Goal: Transaction & Acquisition: Purchase product/service

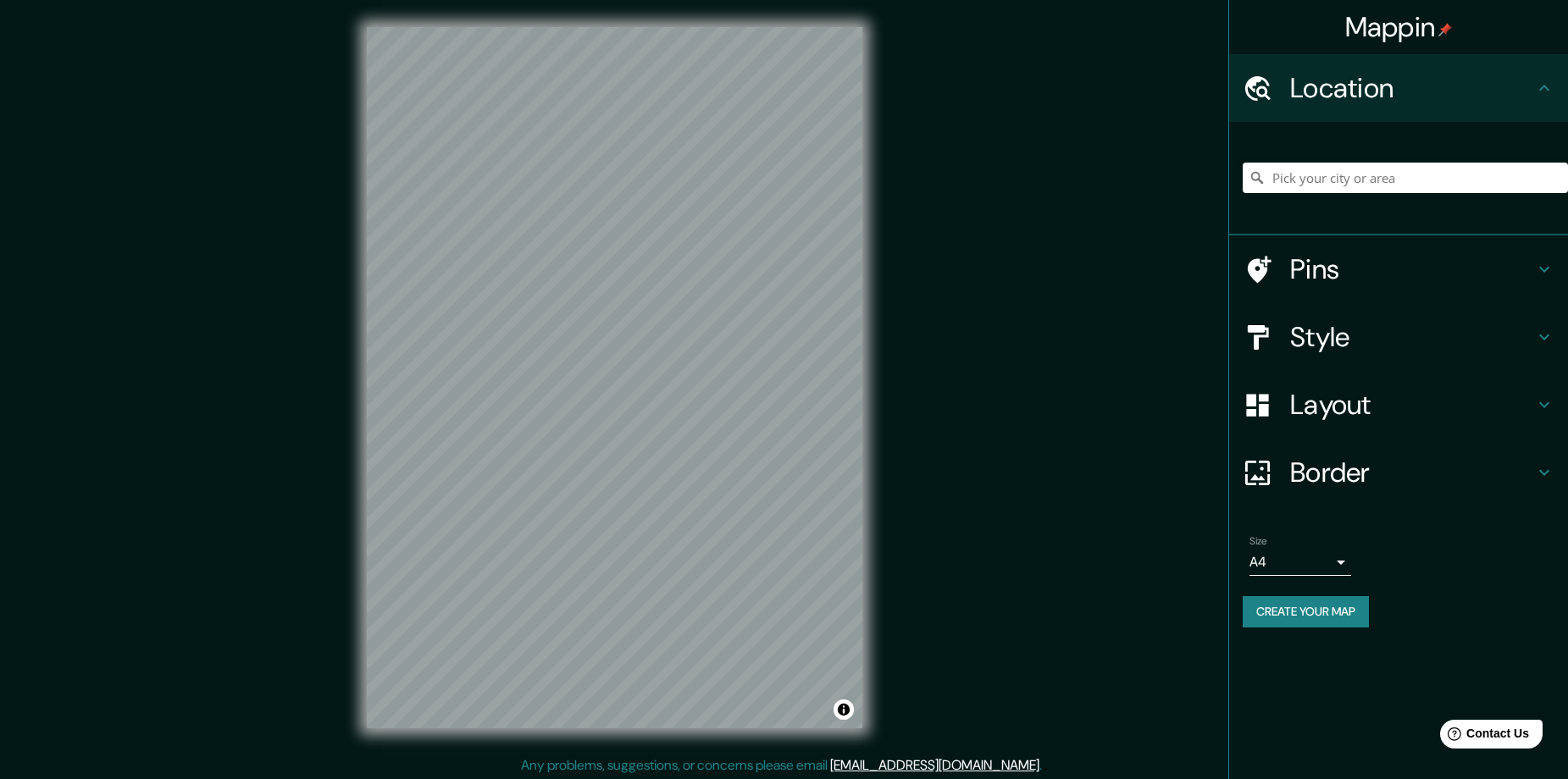
click at [1309, 156] on div at bounding box center [1405, 177] width 325 height 84
click at [1316, 176] on input "Pick your city or area" at bounding box center [1405, 178] width 325 height 31
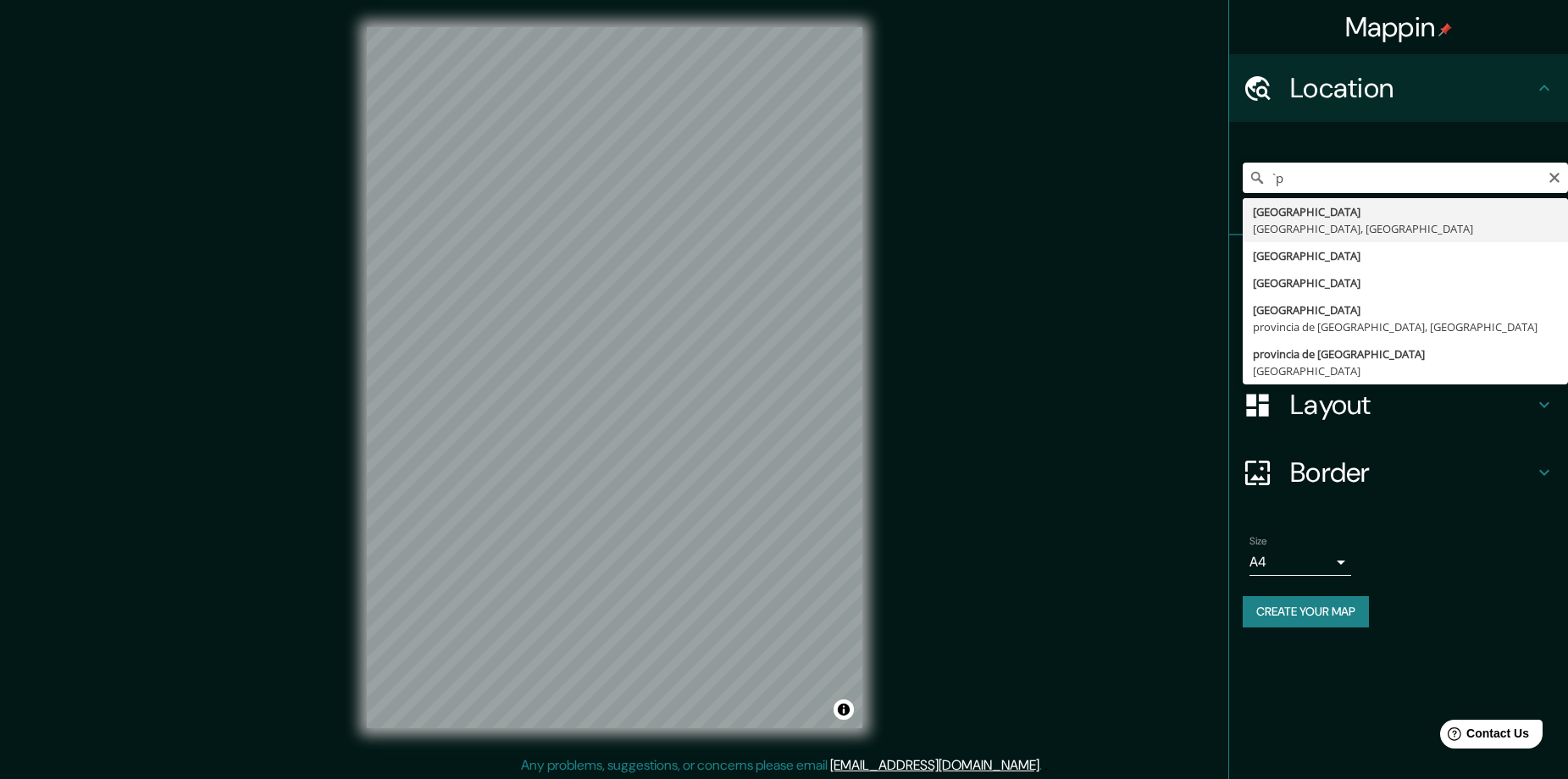
type input "`"
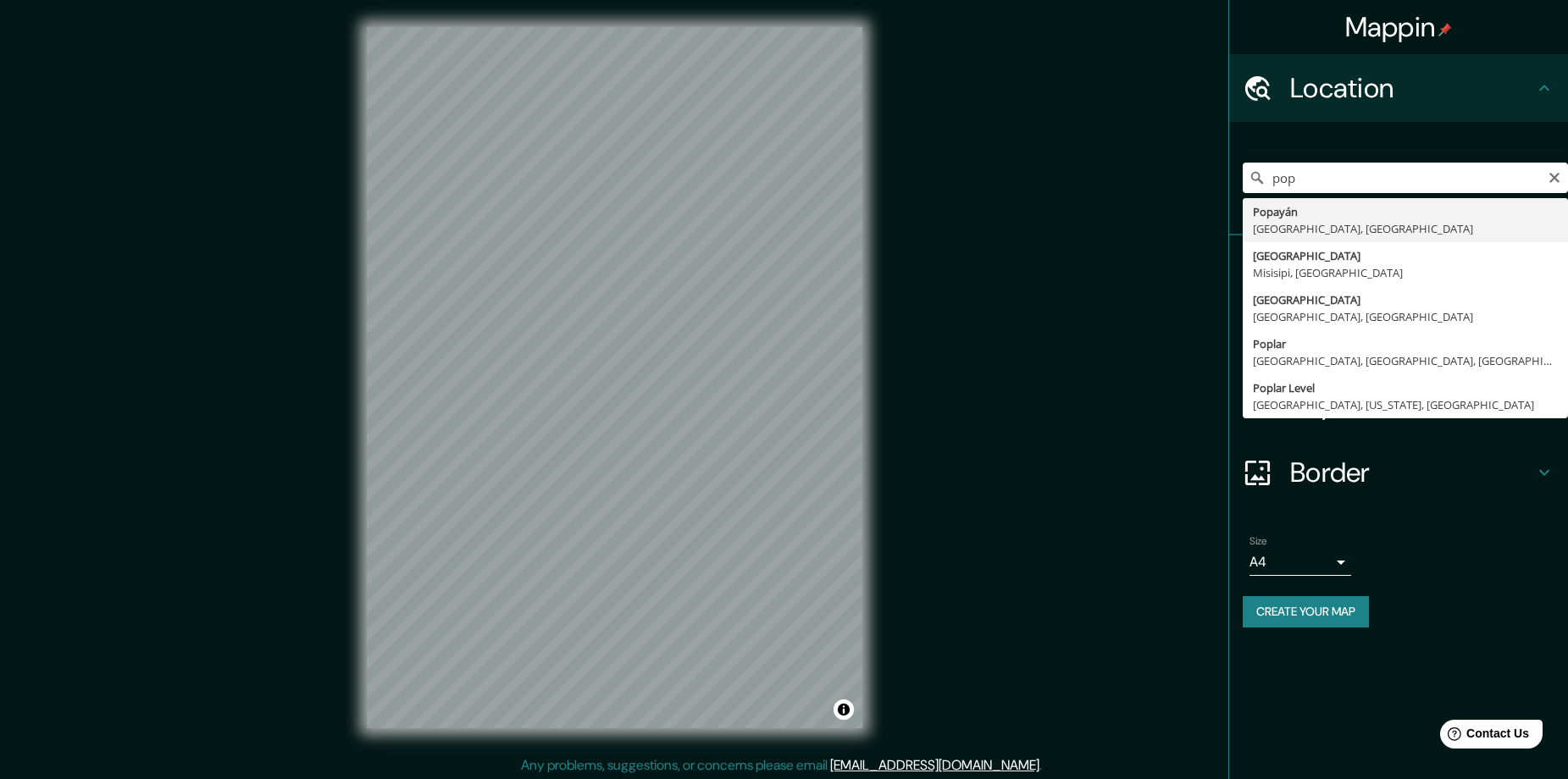
type input "Popayán, Cauca, Colombia"
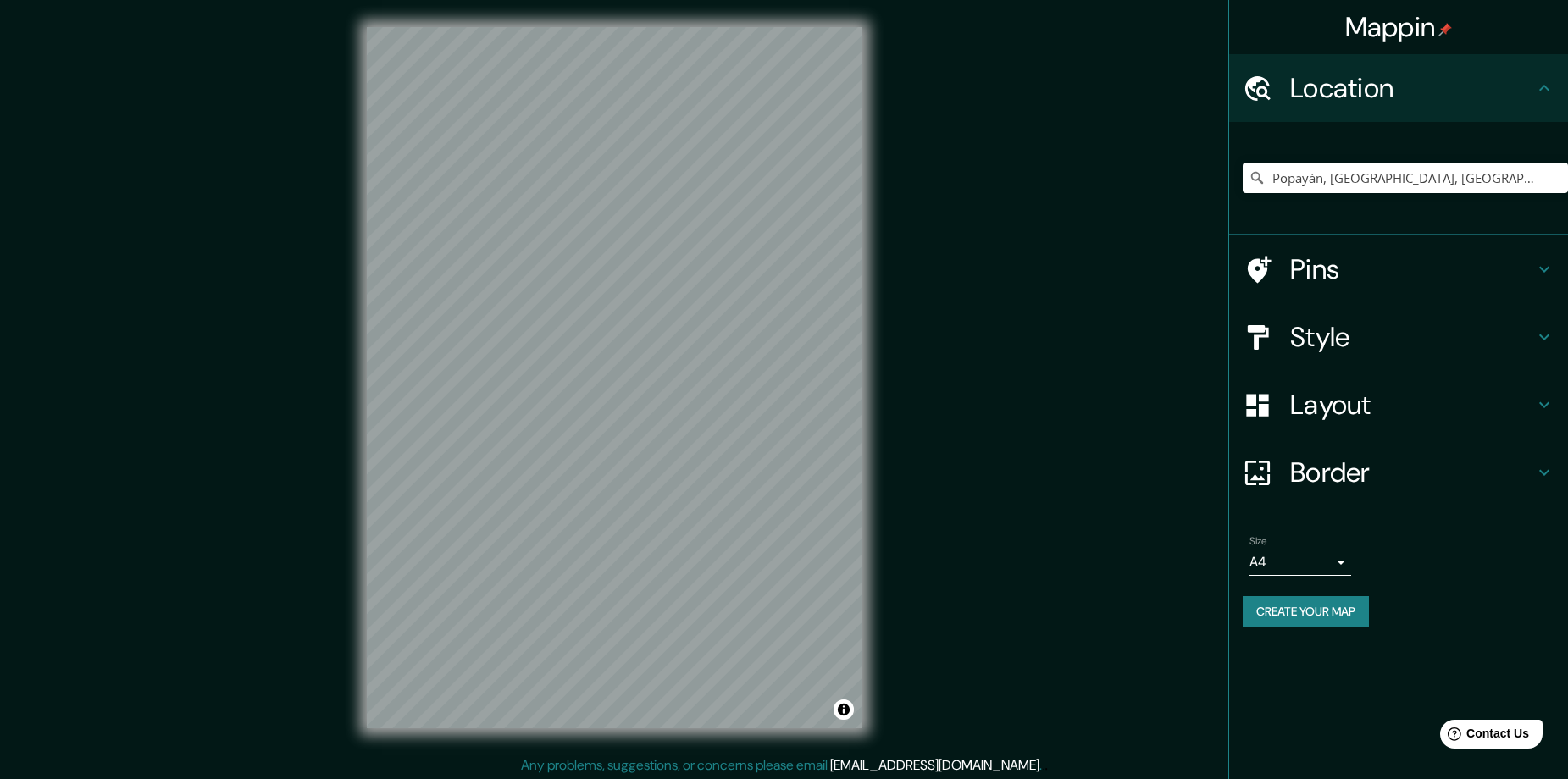
click at [1357, 418] on h4 "Layout" at bounding box center [1412, 404] width 244 height 34
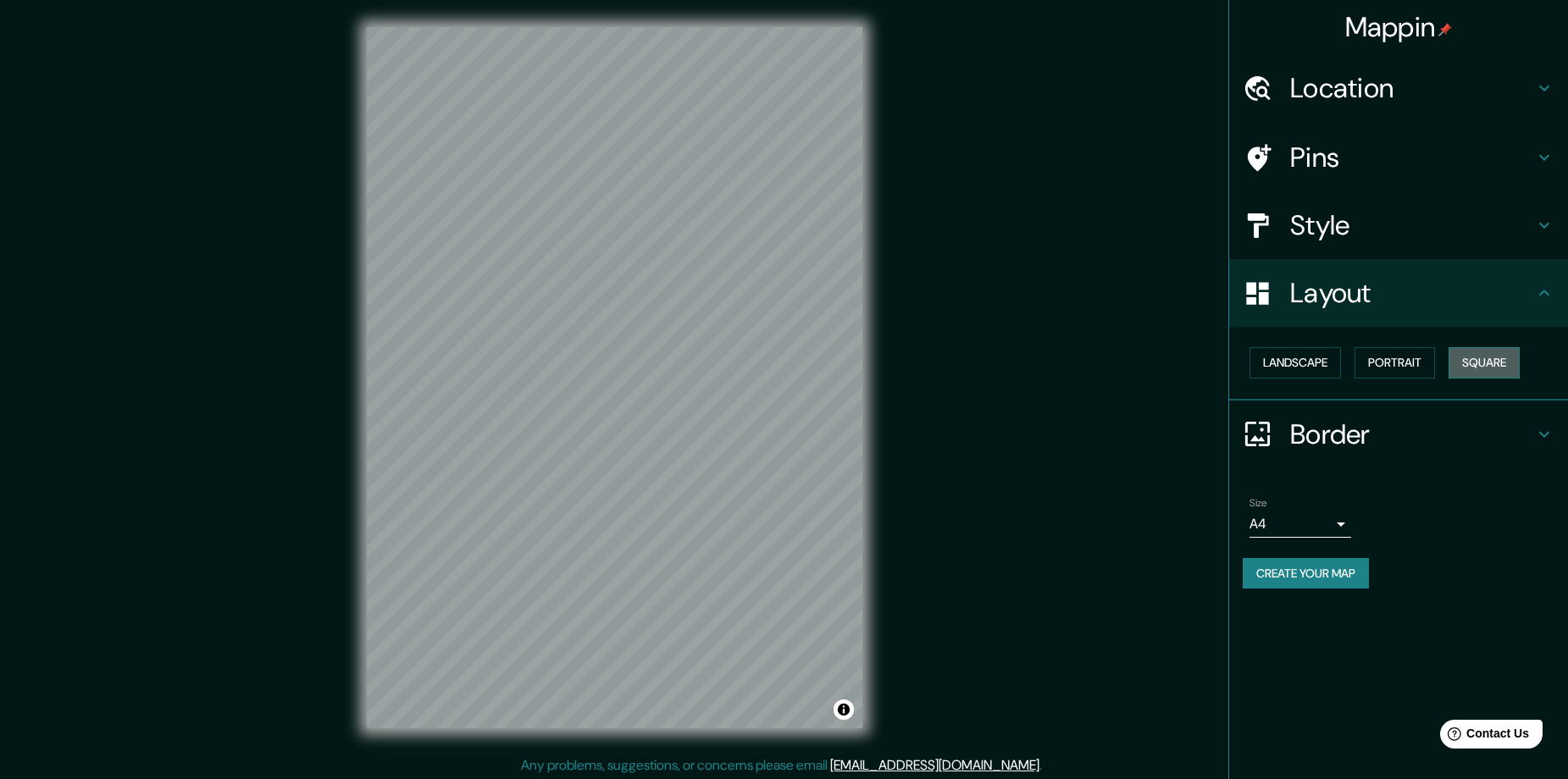
click at [1467, 372] on button "Square" at bounding box center [1484, 362] width 71 height 31
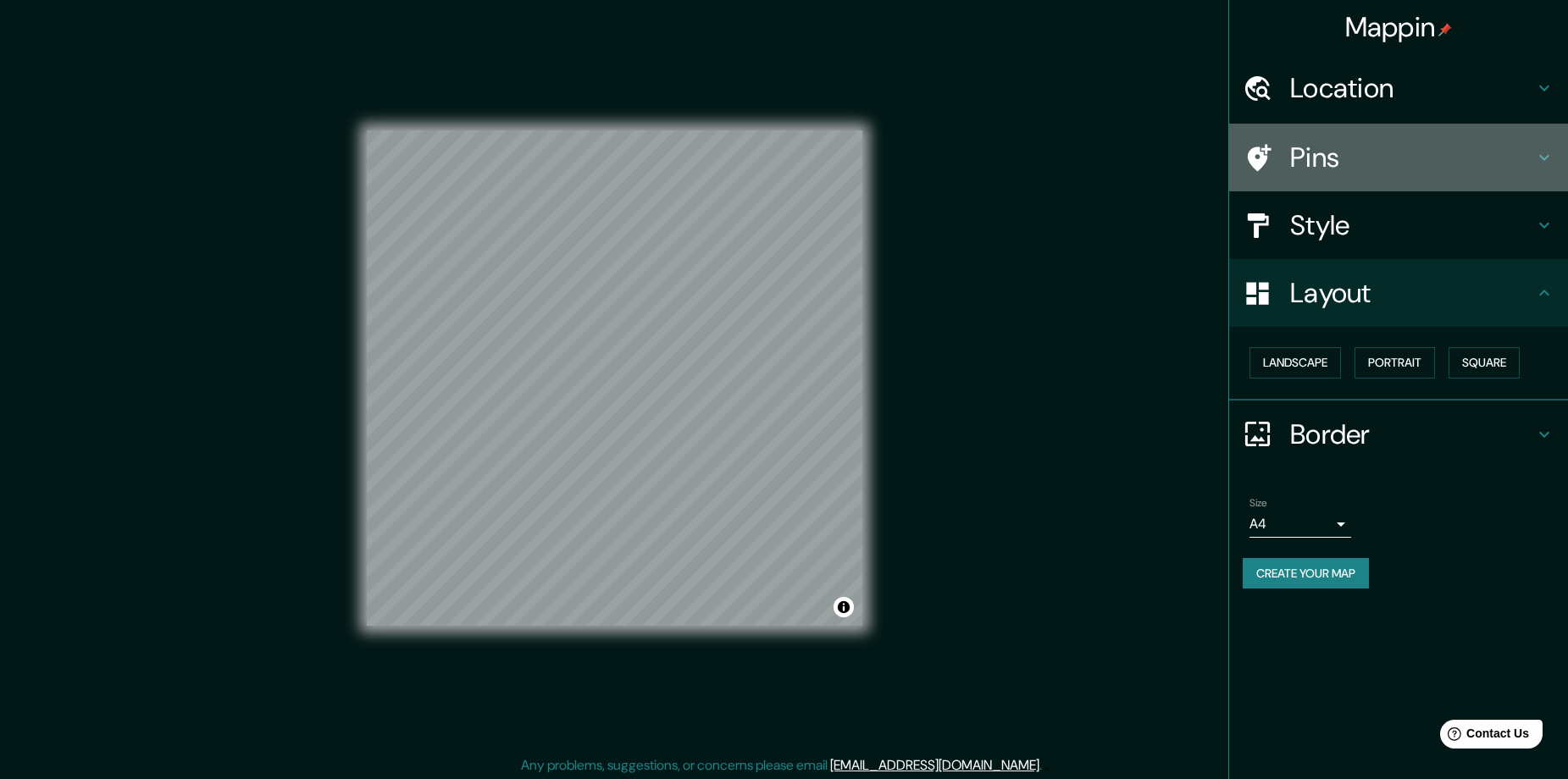
click at [1398, 166] on h4 "Pins" at bounding box center [1412, 157] width 244 height 34
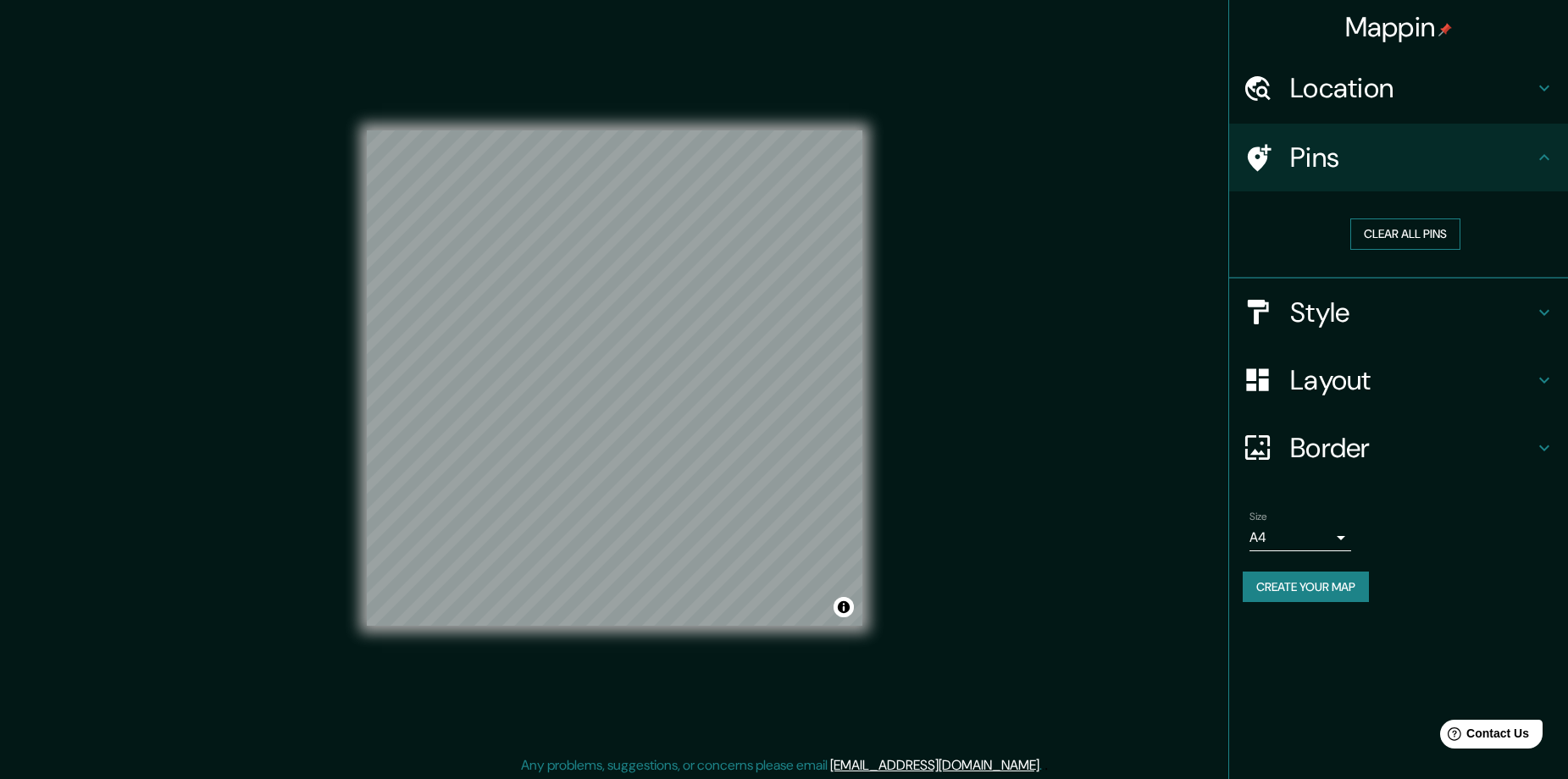
click at [1390, 242] on button "Clear all pins" at bounding box center [1404, 234] width 110 height 31
click at [1305, 291] on div "Style" at bounding box center [1398, 312] width 339 height 68
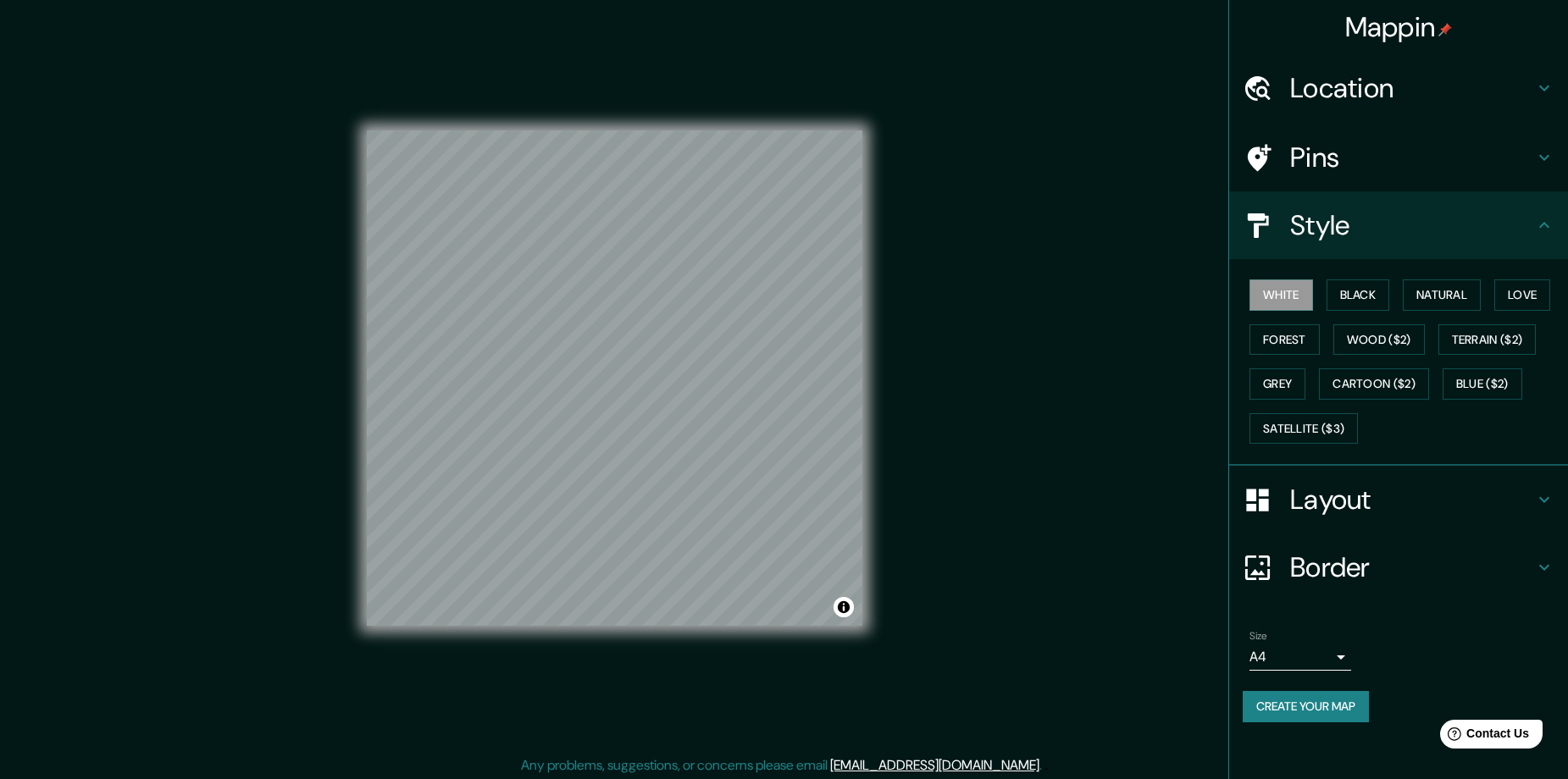
click at [1338, 320] on div "White Black Natural Love Forest Wood ($2) Terrain ($2) Grey Cartoon ($2) Blue (…" at bounding box center [1405, 361] width 325 height 178
click at [1351, 307] on button "Black" at bounding box center [1358, 295] width 64 height 31
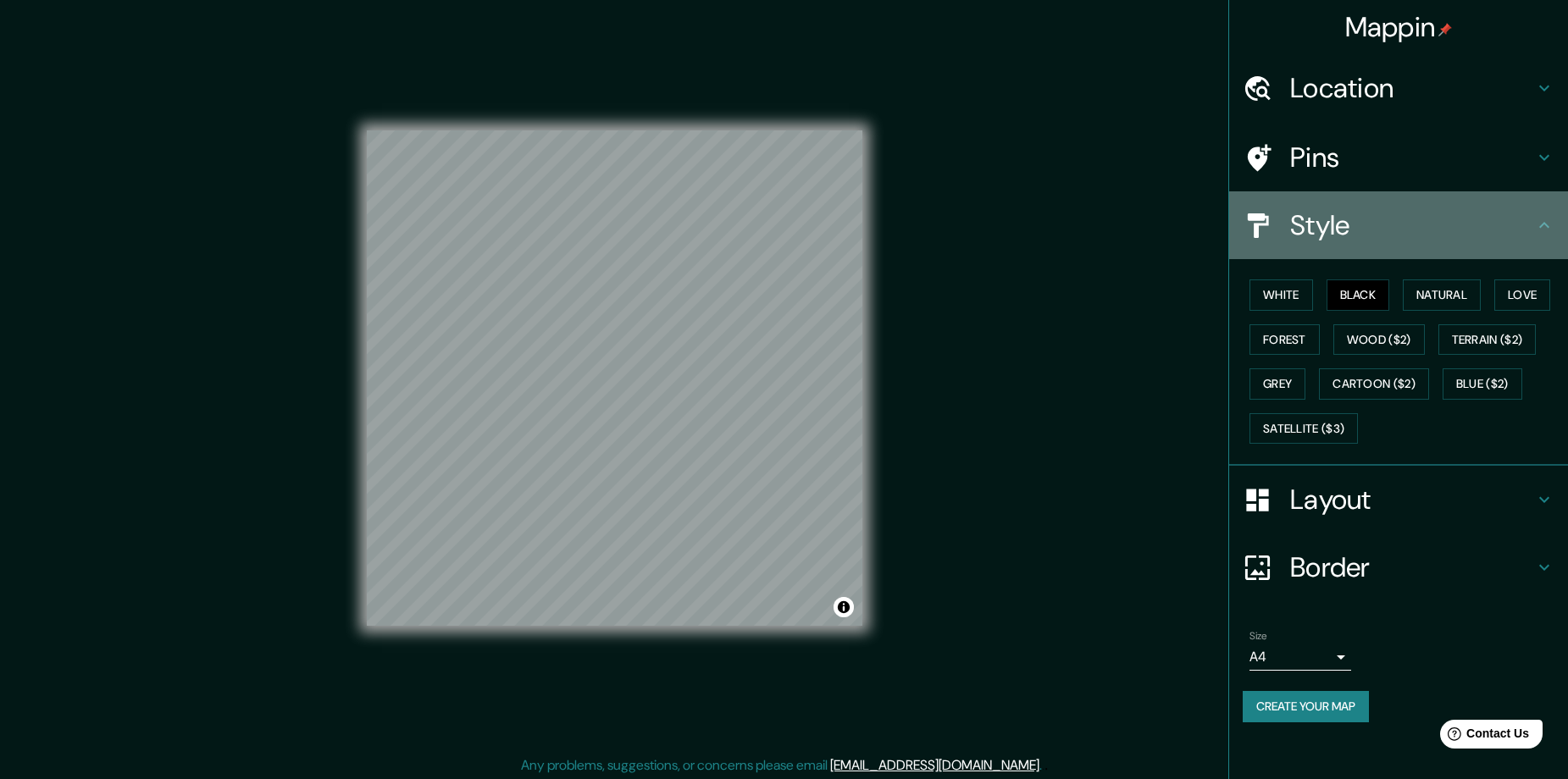
click at [1366, 225] on h4 "Style" at bounding box center [1412, 224] width 244 height 34
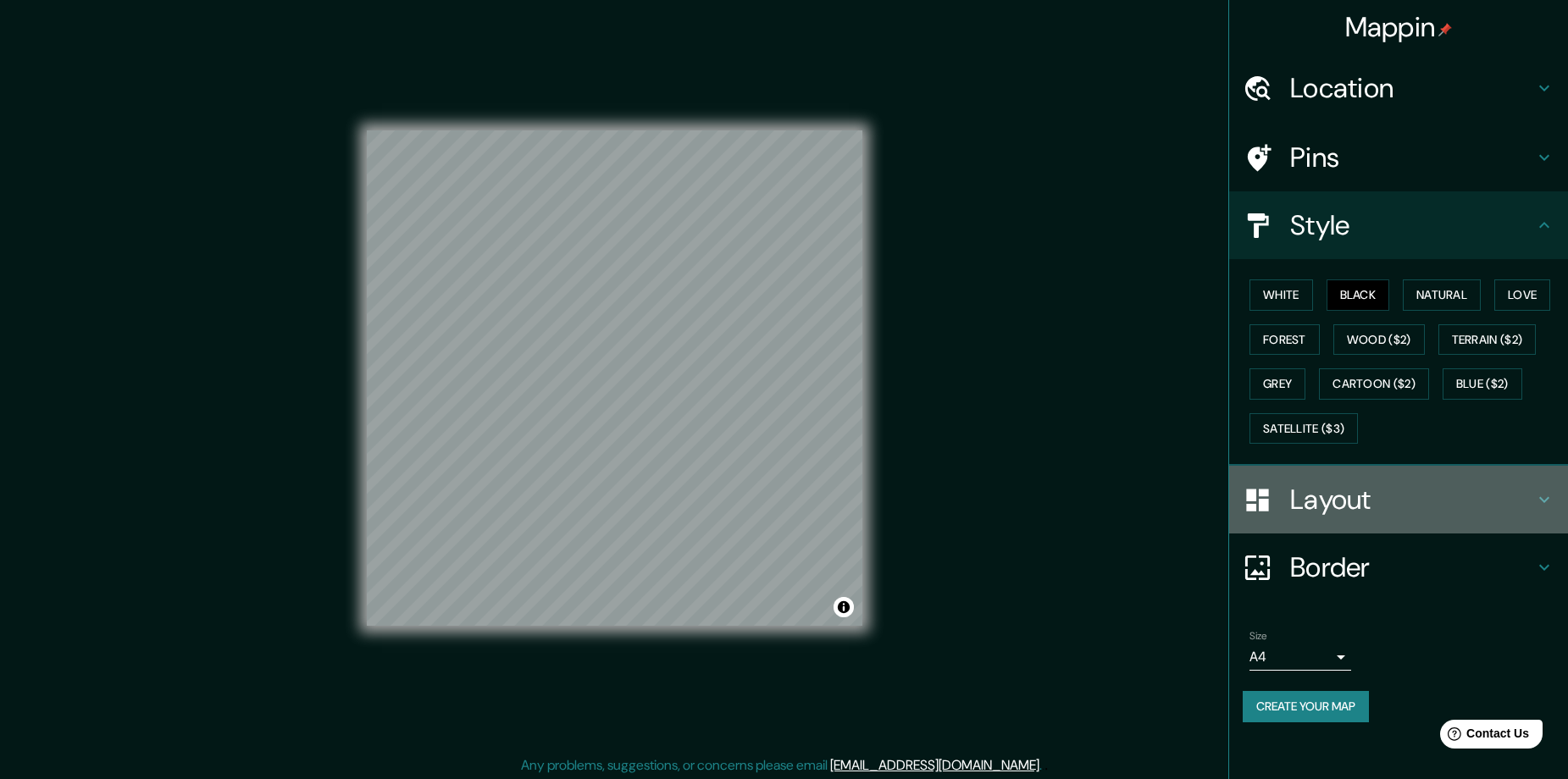
click at [1473, 511] on h4 "Layout" at bounding box center [1412, 498] width 244 height 34
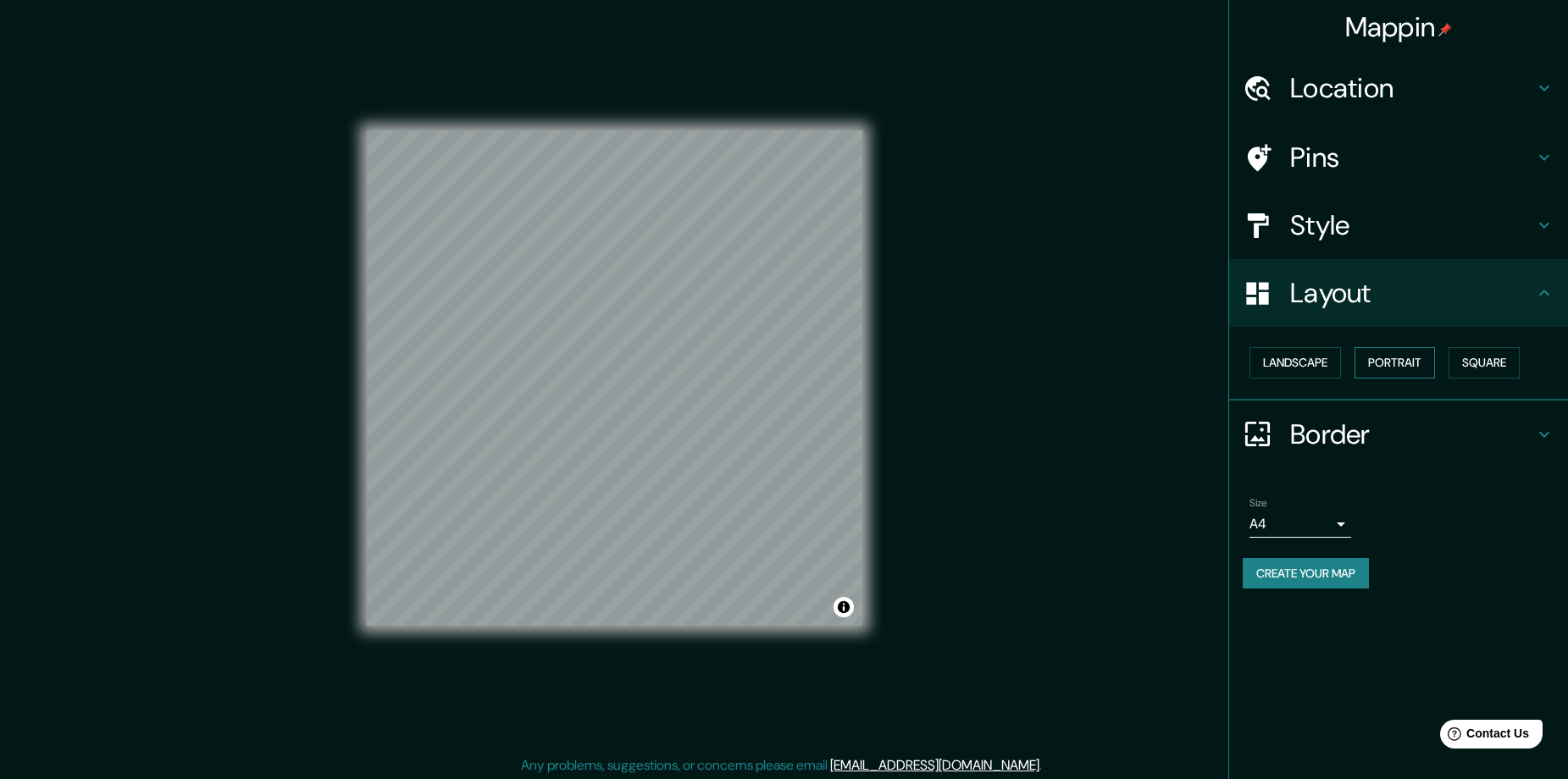
click at [1408, 360] on button "Portrait" at bounding box center [1394, 362] width 81 height 31
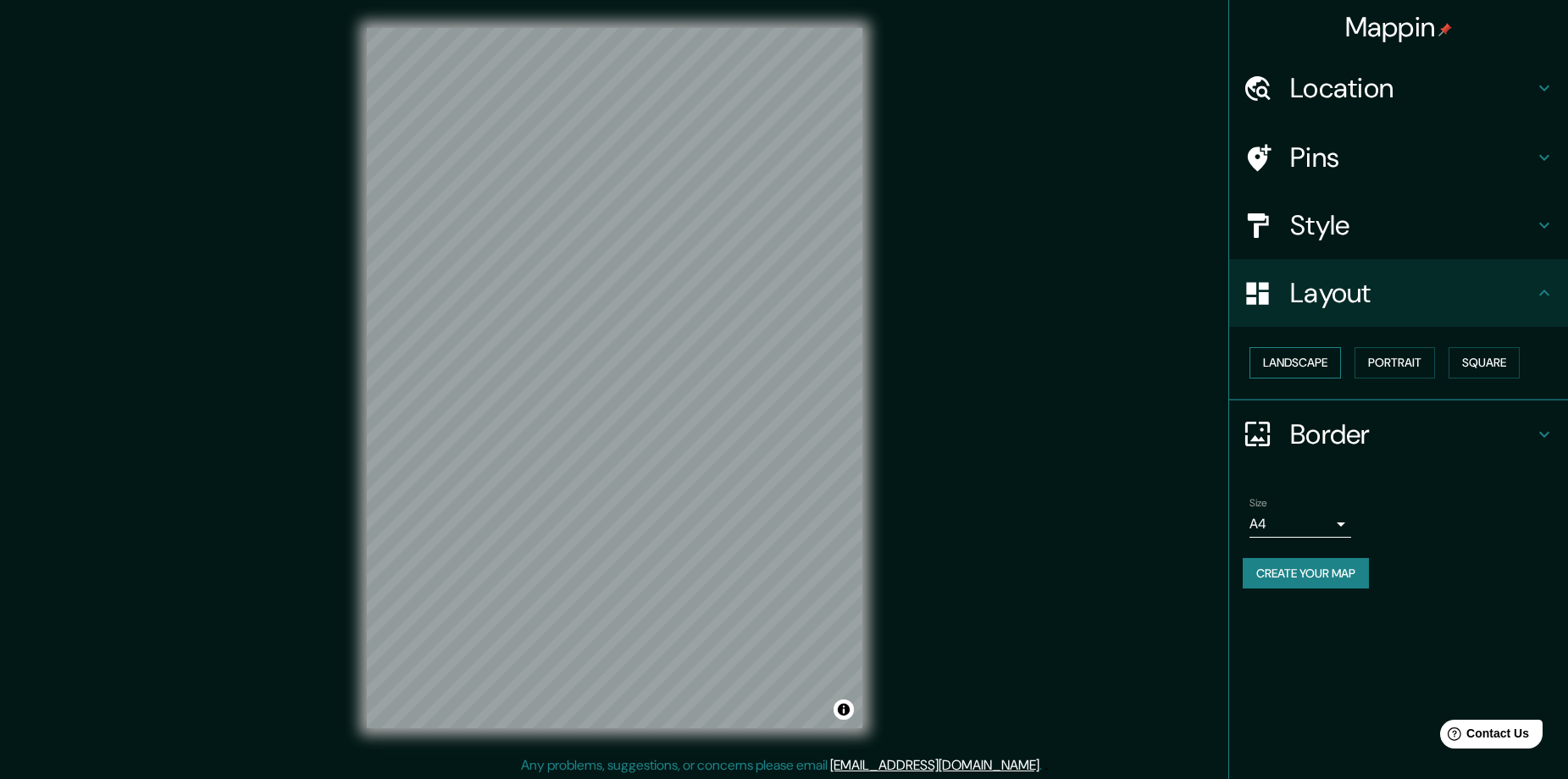
click at [1296, 360] on button "Landscape" at bounding box center [1295, 362] width 92 height 31
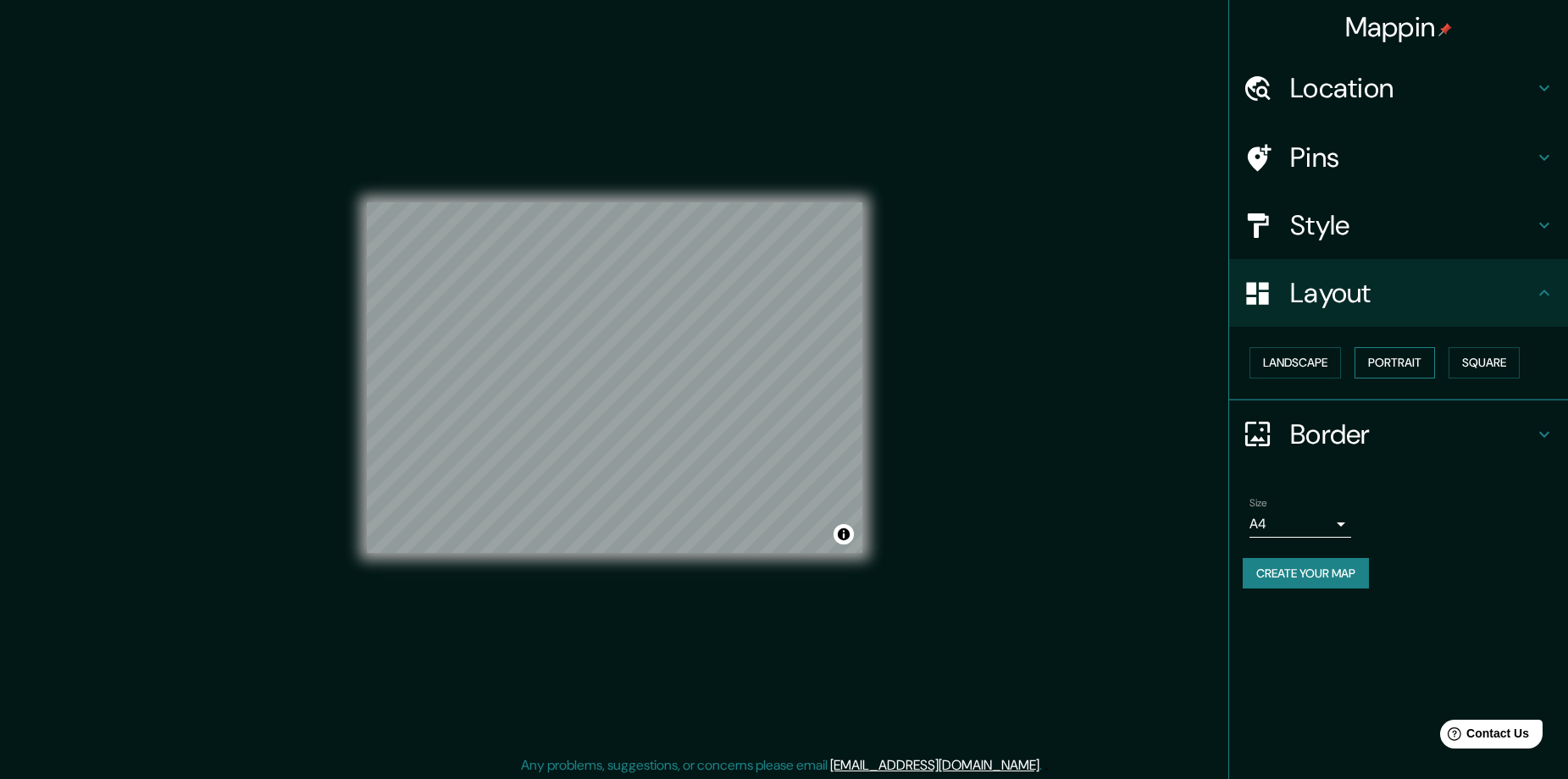
click at [1408, 360] on button "Portrait" at bounding box center [1394, 362] width 81 height 31
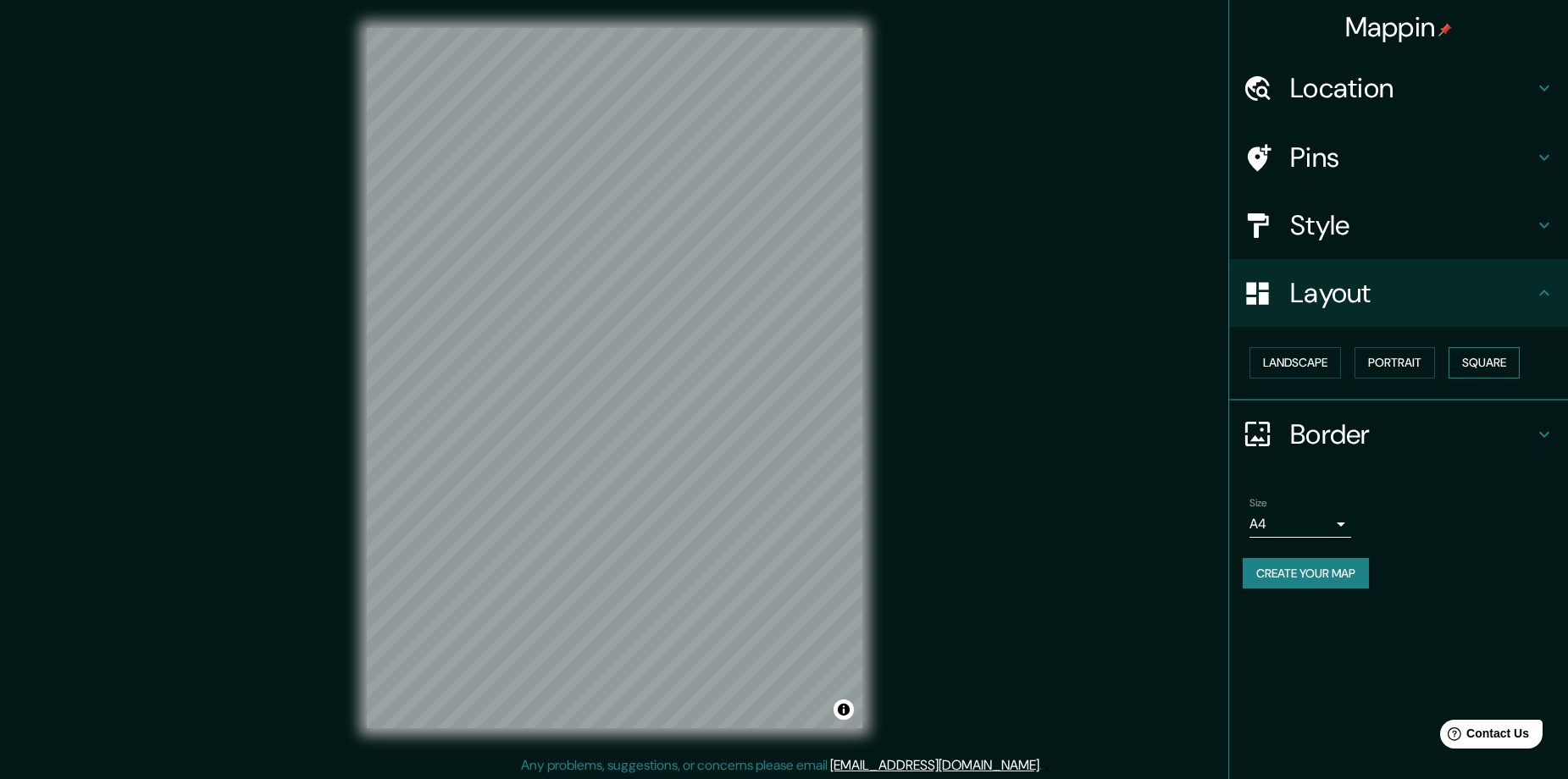
click at [1487, 367] on button "Square" at bounding box center [1484, 362] width 71 height 31
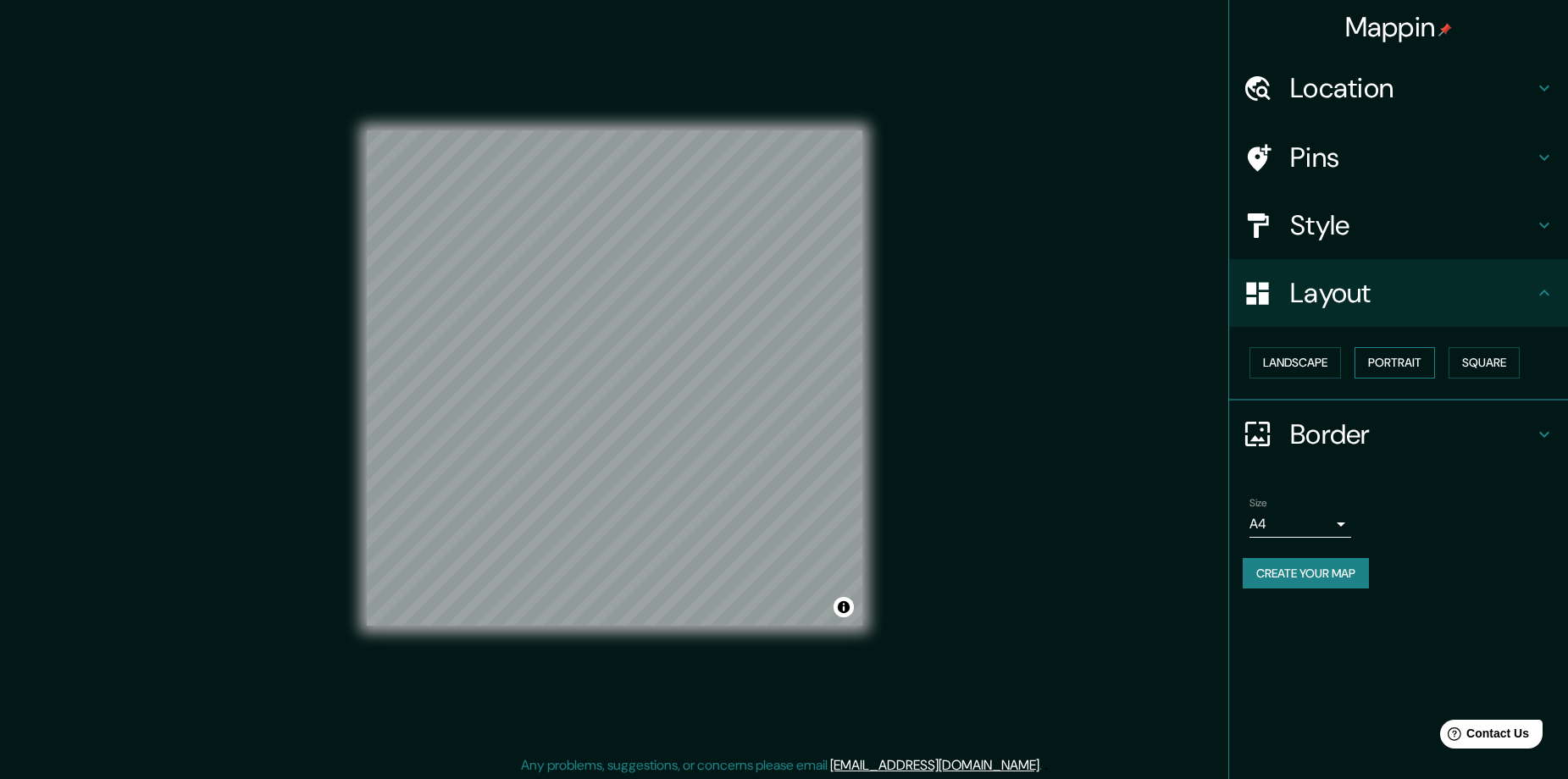
click at [1414, 370] on button "Portrait" at bounding box center [1394, 362] width 81 height 31
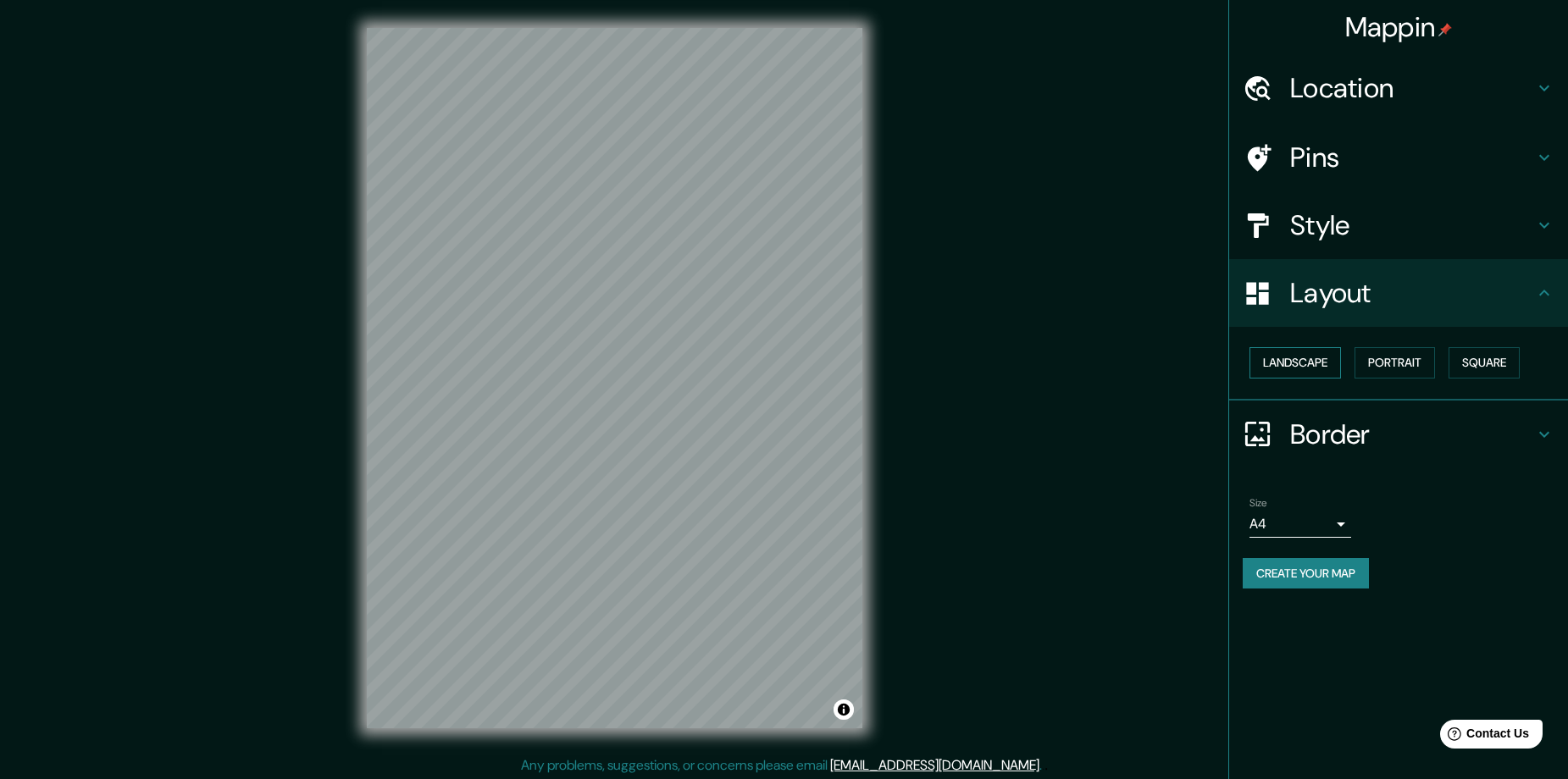
click at [1296, 360] on button "Landscape" at bounding box center [1295, 362] width 92 height 31
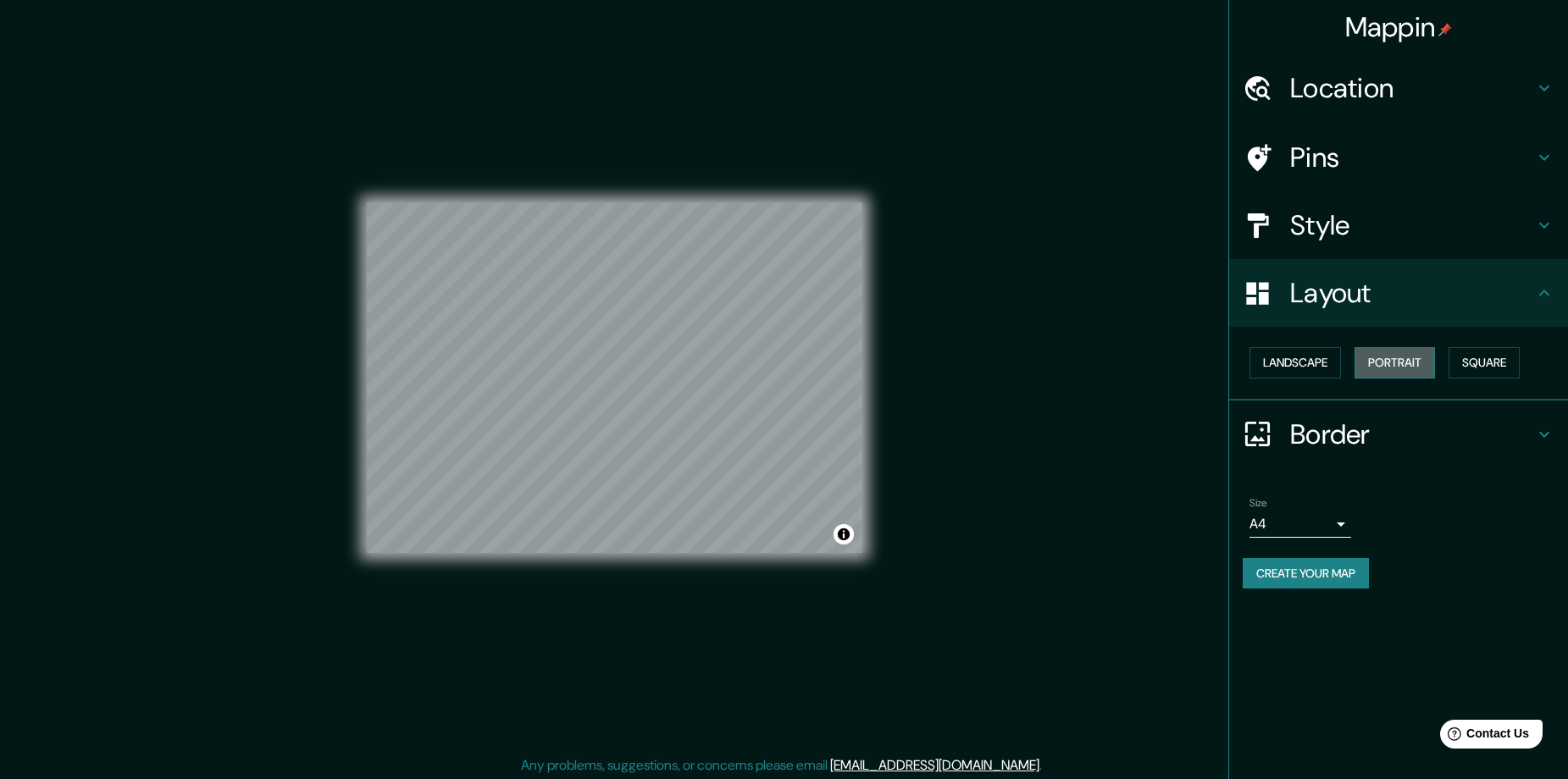
click at [1398, 358] on button "Portrait" at bounding box center [1394, 362] width 81 height 31
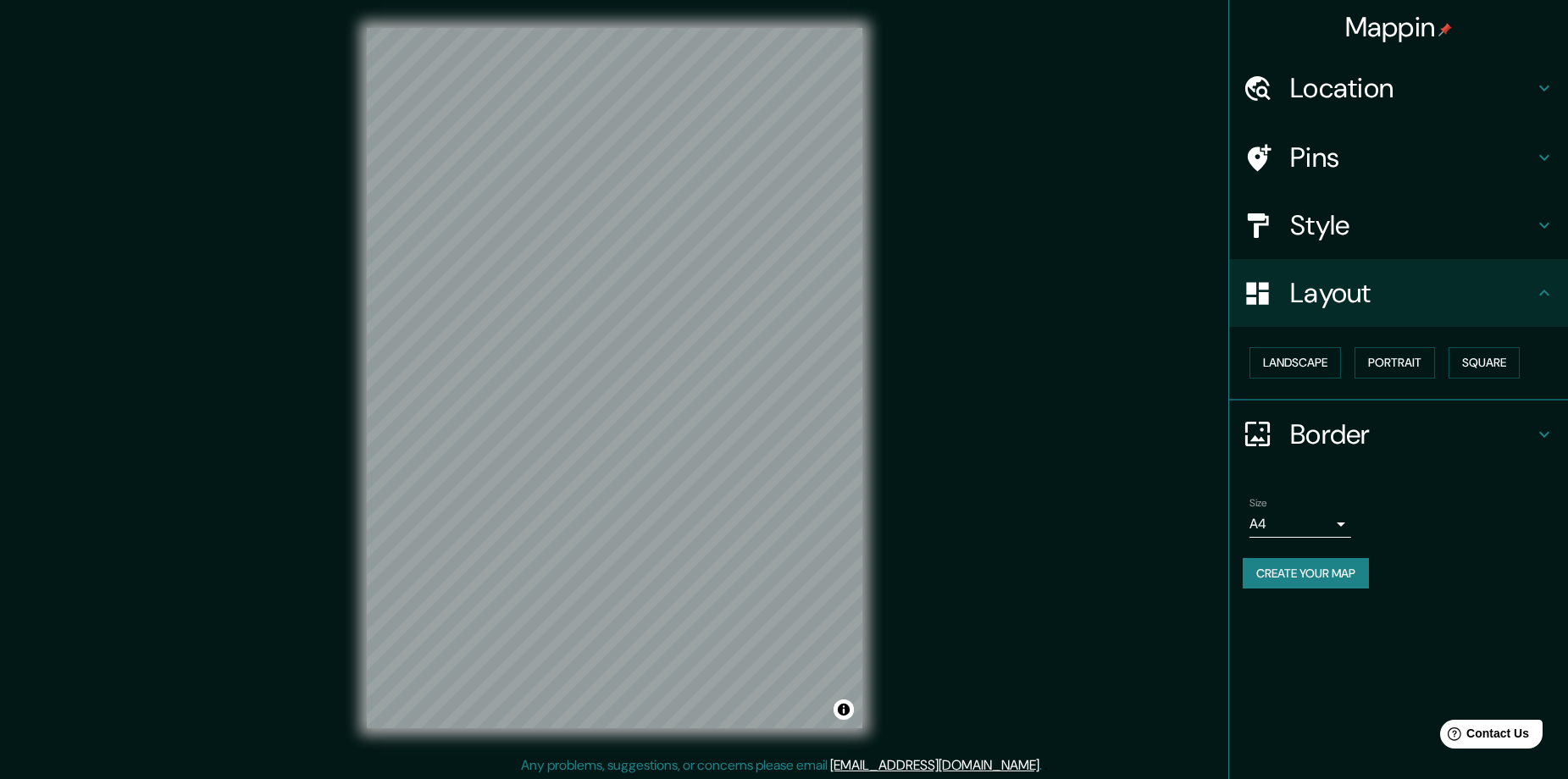
click at [690, 748] on div "© Mapbox © OpenStreetMap Improve this map" at bounding box center [614, 378] width 550 height 755
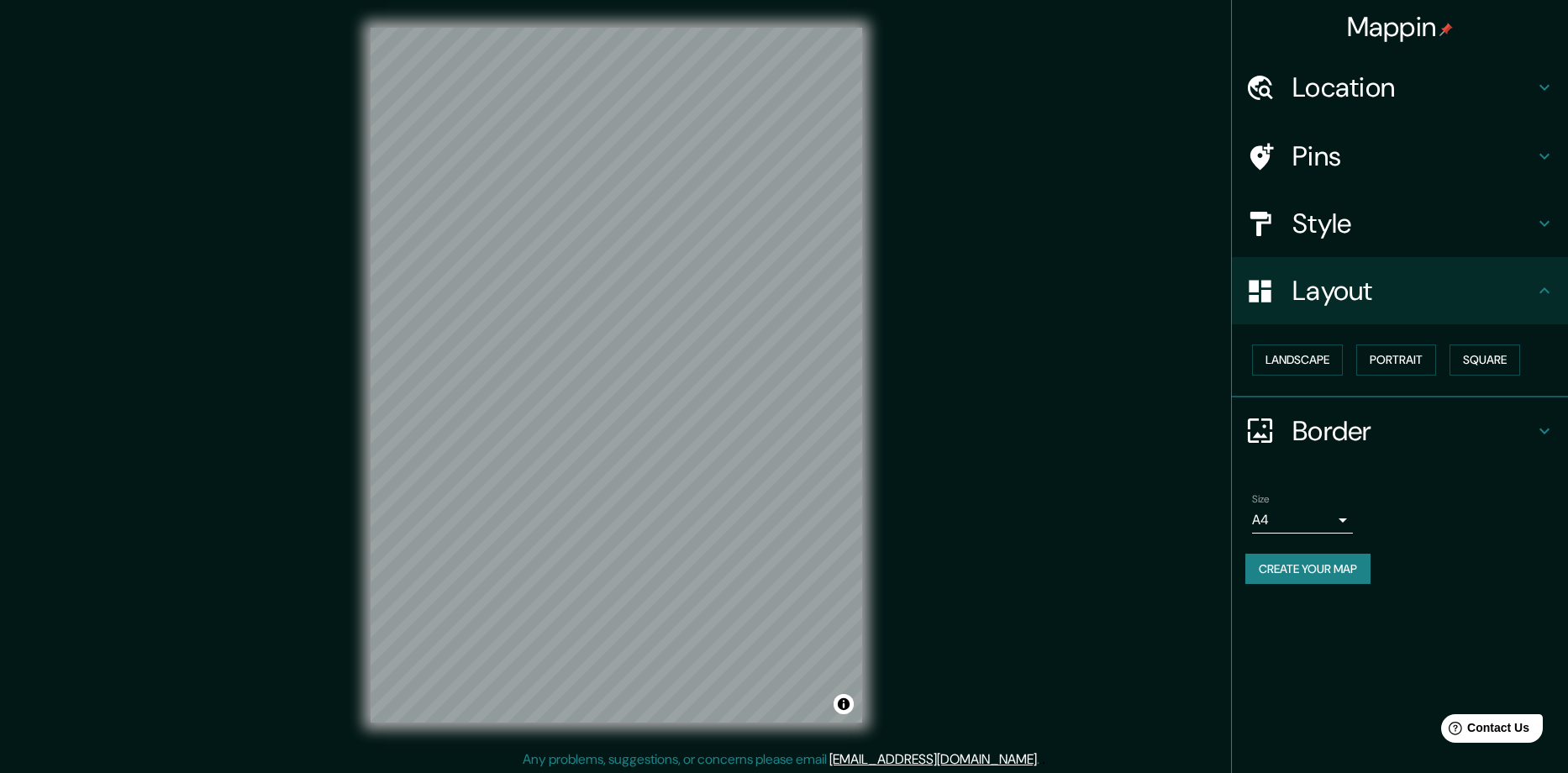
click at [1327, 519] on body "Mappin Location Popayán, Cauca, Colombia Pins Style Layout Landscape Portrait S…" at bounding box center [784, 386] width 1568 height 773
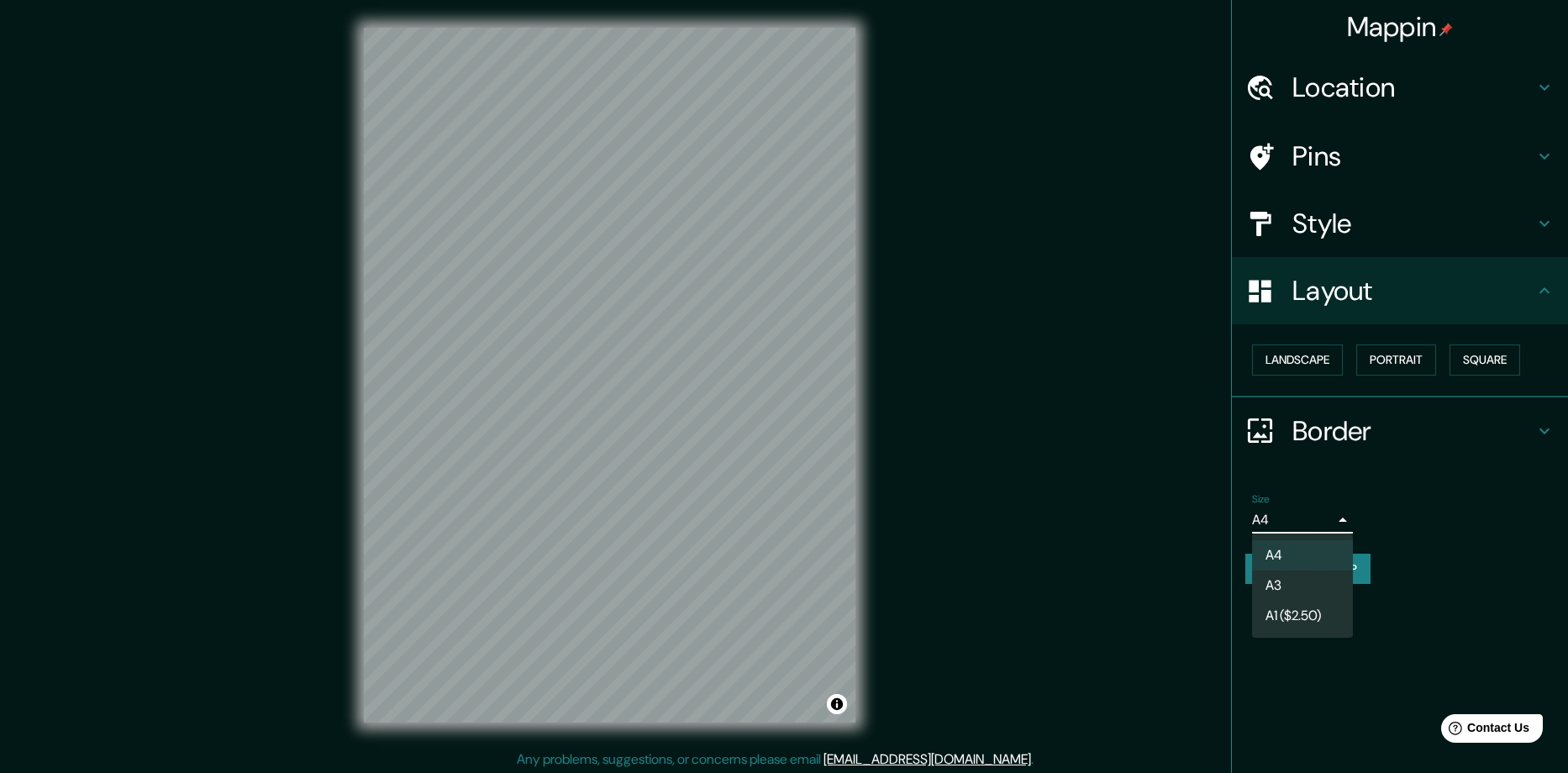
click at [1330, 523] on div at bounding box center [784, 386] width 1568 height 773
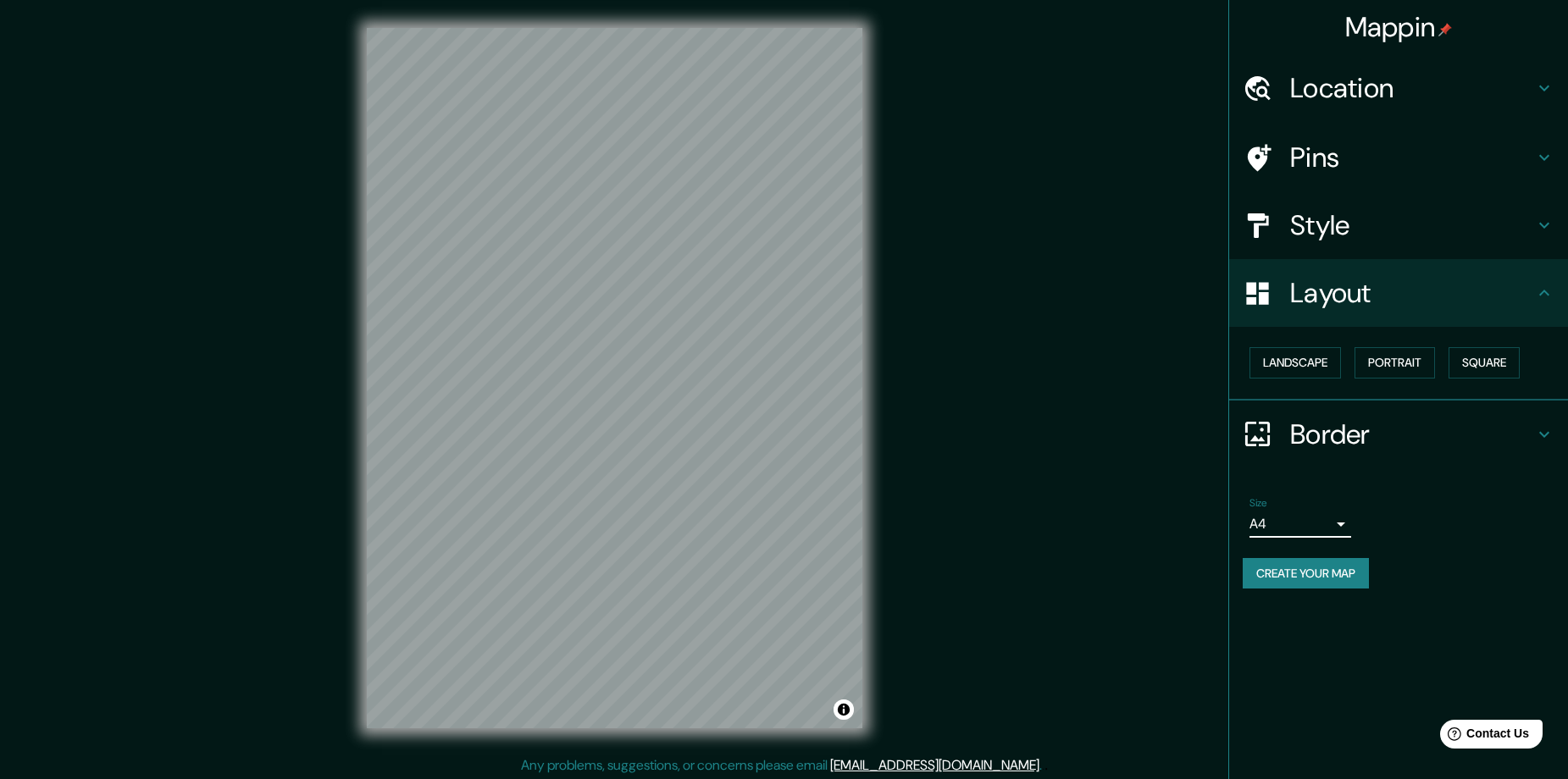
click at [1323, 579] on button "Create your map" at bounding box center [1305, 573] width 126 height 31
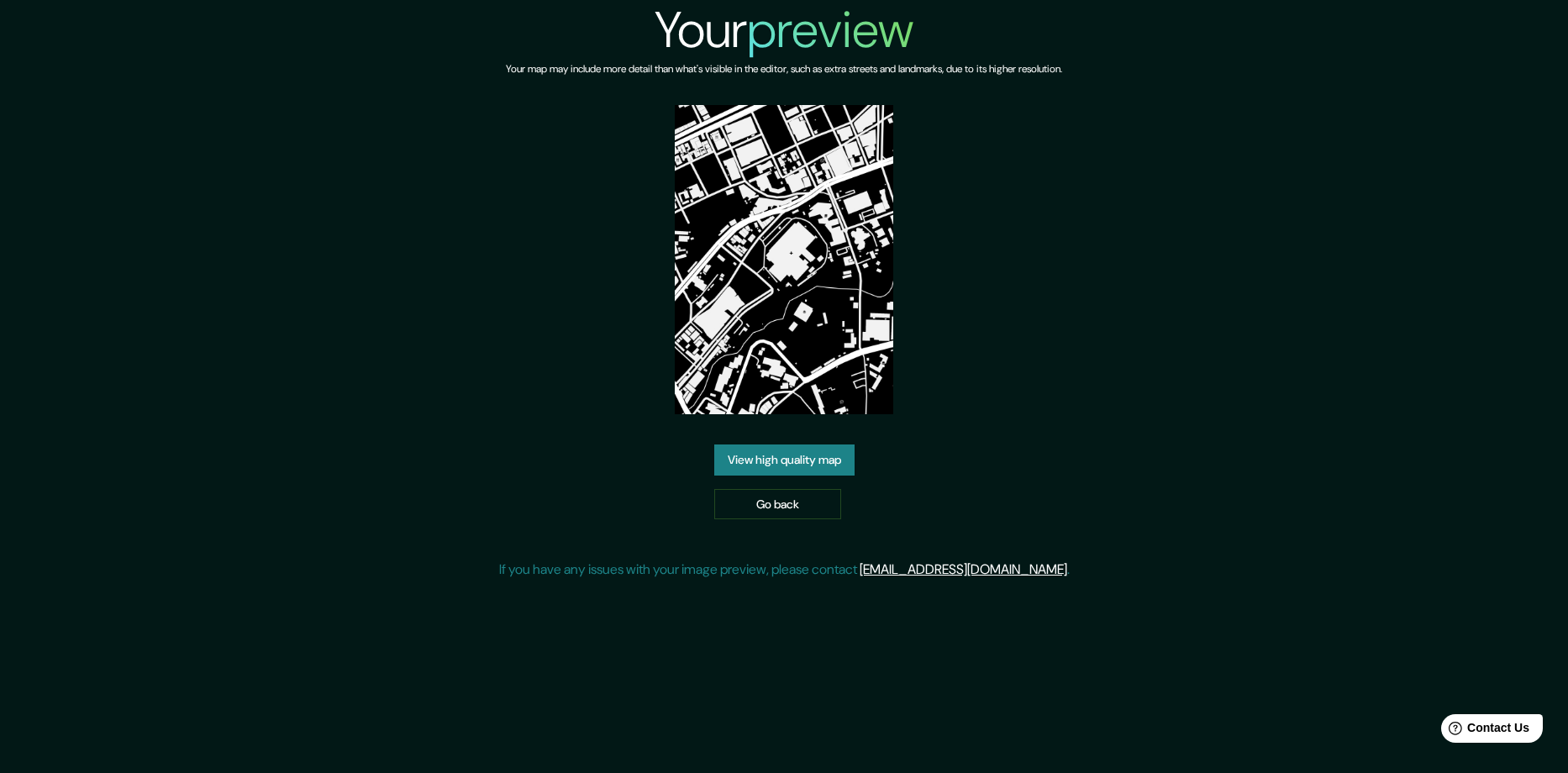
click at [780, 444] on link "View high quality map" at bounding box center [785, 459] width 141 height 31
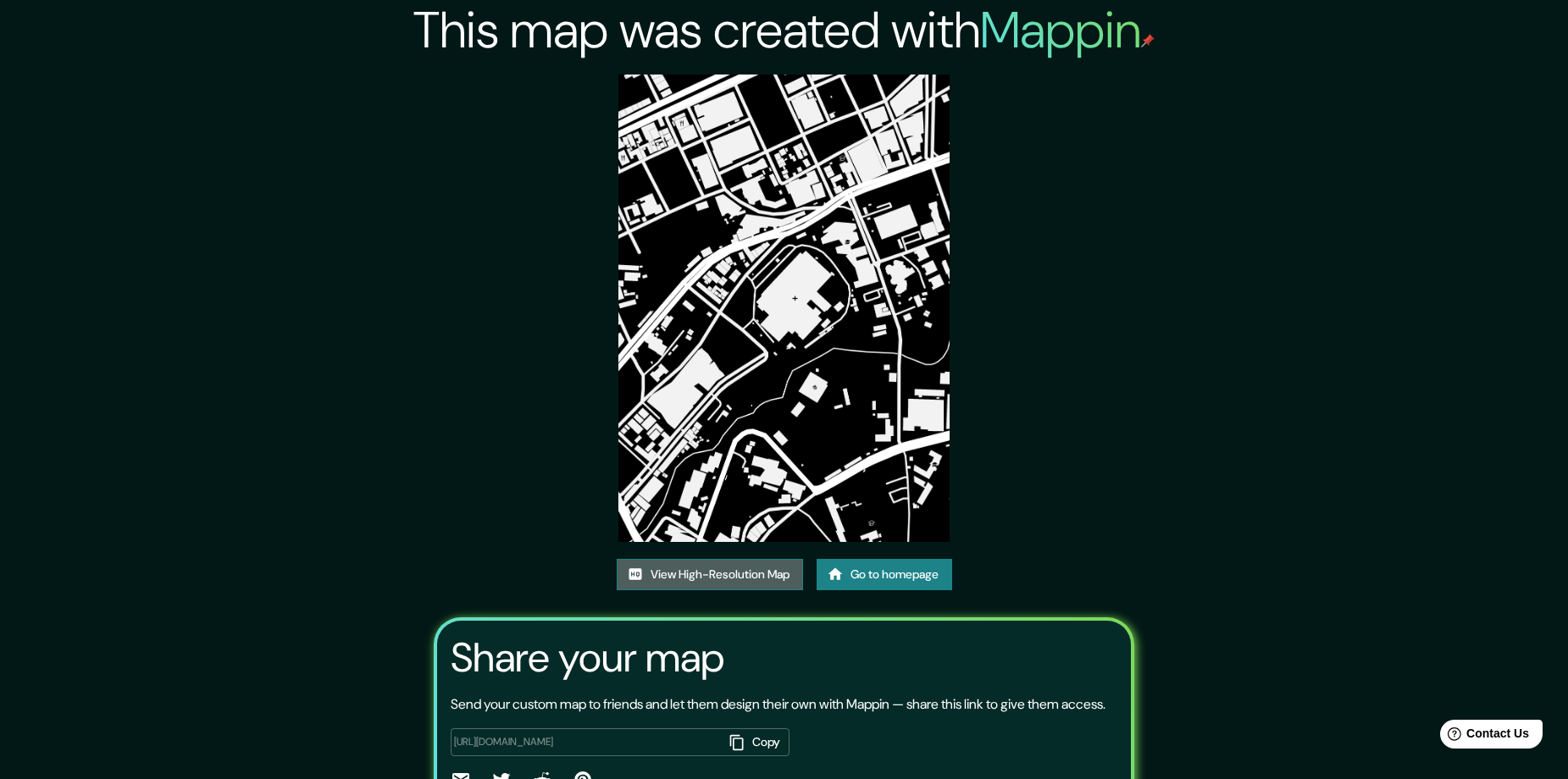
click at [717, 575] on link "View High-Resolution Map" at bounding box center [710, 574] width 186 height 31
